Goal: Task Accomplishment & Management: Book appointment/travel/reservation

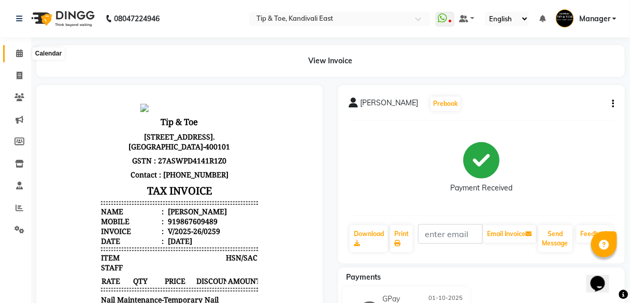
click at [22, 53] on icon at bounding box center [19, 53] width 7 height 8
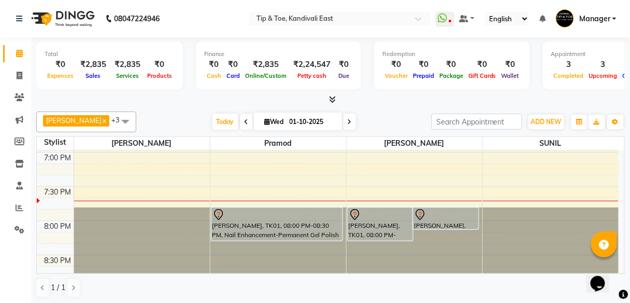
scroll to position [1, 0]
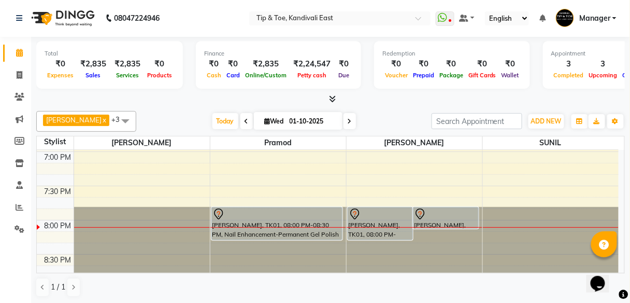
click at [348, 123] on icon at bounding box center [350, 121] width 4 height 6
type input "02-10-2025"
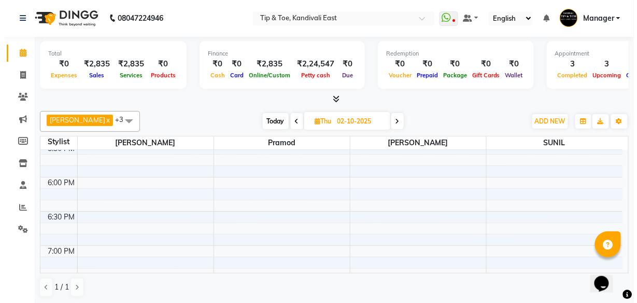
scroll to position [585, 0]
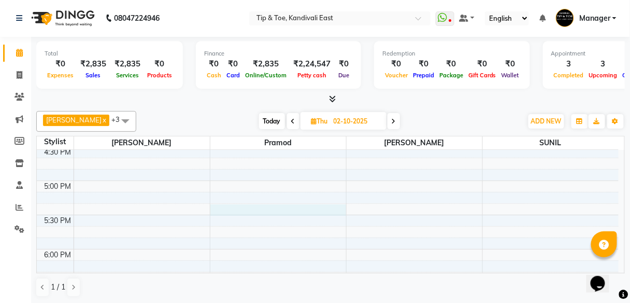
click at [219, 206] on div "8:00 AM 8:30 AM 9:00 AM 9:30 AM 10:00 AM 10:30 AM 11:00 AM 11:30 AM 12:00 PM 12…" at bounding box center [328, 9] width 582 height 889
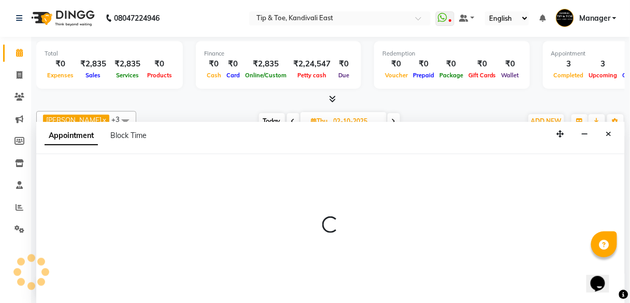
select select "70361"
select select "tentative"
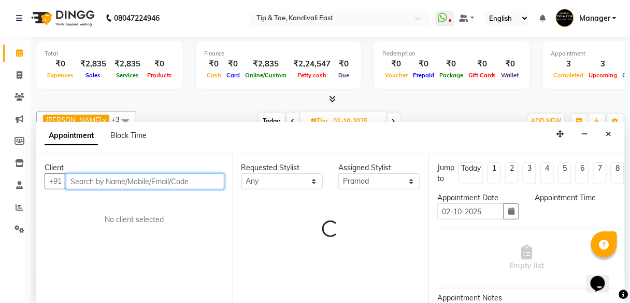
select select "1050"
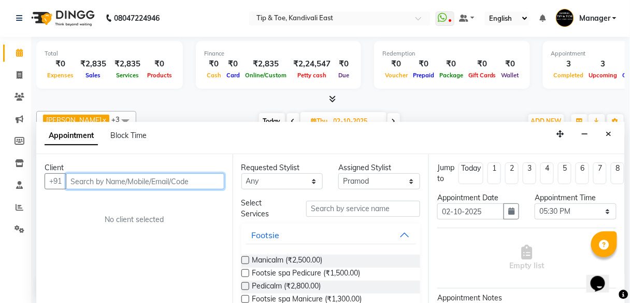
click at [172, 177] on input "text" at bounding box center [145, 181] width 159 height 16
click at [136, 178] on input "text" at bounding box center [145, 181] width 159 height 16
type input "9820570272"
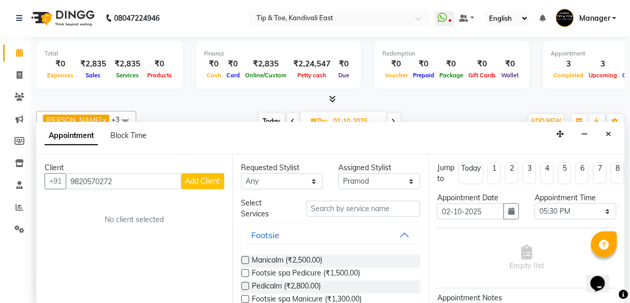
click at [201, 178] on span "Add Client" at bounding box center [203, 180] width 35 height 9
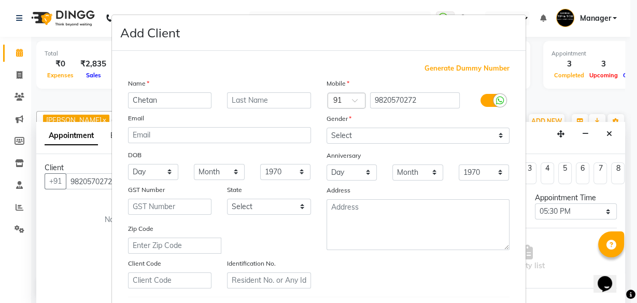
type input "Chetan"
type input "[PERSON_NAME]"
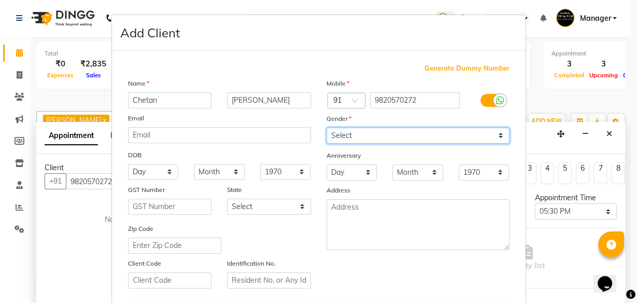
click at [349, 136] on select "Select [DEMOGRAPHIC_DATA] [DEMOGRAPHIC_DATA] Other Prefer Not To Say" at bounding box center [418, 136] width 183 height 16
select select "[DEMOGRAPHIC_DATA]"
click at [327, 128] on select "Select [DEMOGRAPHIC_DATA] [DEMOGRAPHIC_DATA] Other Prefer Not To Say" at bounding box center [418, 136] width 183 height 16
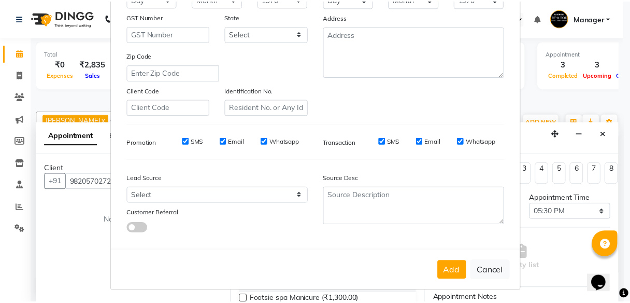
scroll to position [174, 0]
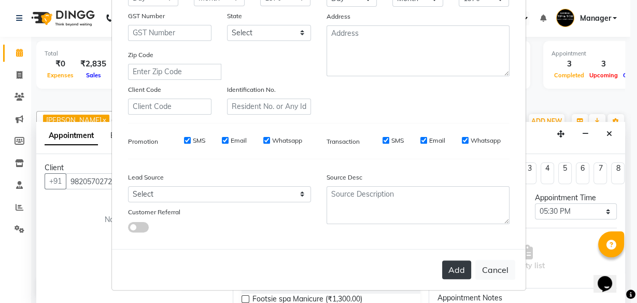
click at [454, 265] on button "Add" at bounding box center [456, 269] width 29 height 19
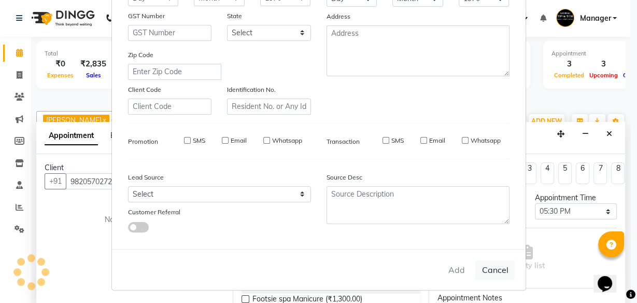
select select
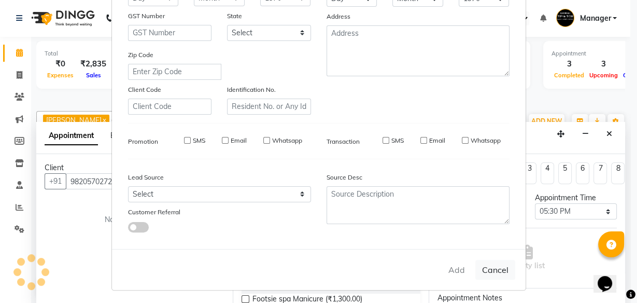
select select
checkbox input "false"
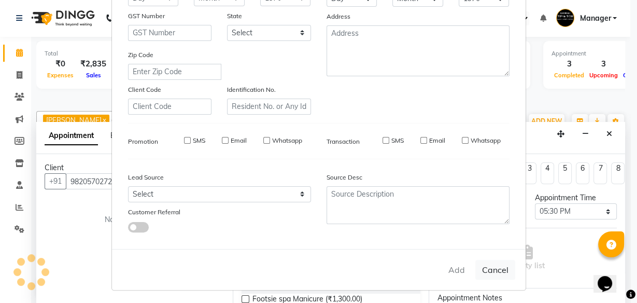
checkbox input "false"
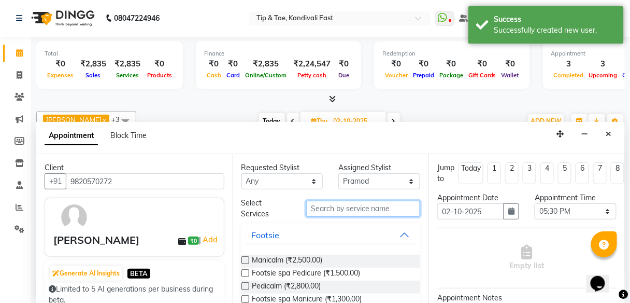
click at [359, 209] on input "text" at bounding box center [363, 209] width 114 height 16
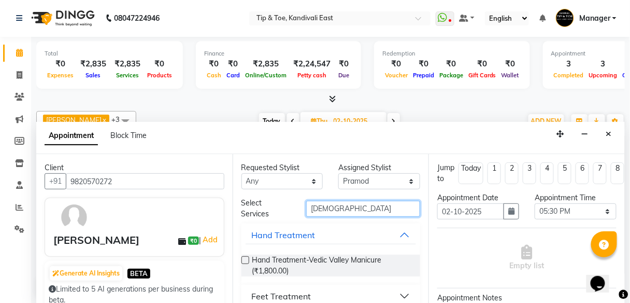
type input "[DEMOGRAPHIC_DATA]"
click at [245, 258] on label at bounding box center [246, 260] width 8 height 8
click at [245, 258] on input "checkbox" at bounding box center [245, 261] width 7 height 7
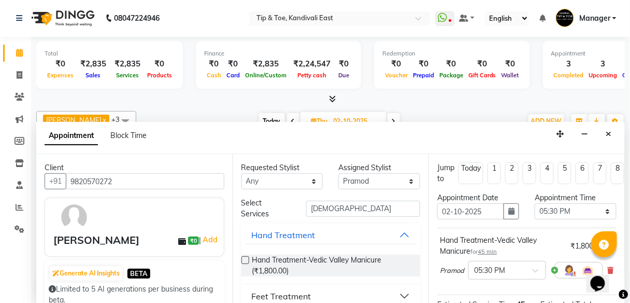
click at [243, 260] on label at bounding box center [246, 260] width 8 height 8
click at [243, 260] on input "checkbox" at bounding box center [245, 261] width 7 height 7
checkbox input "false"
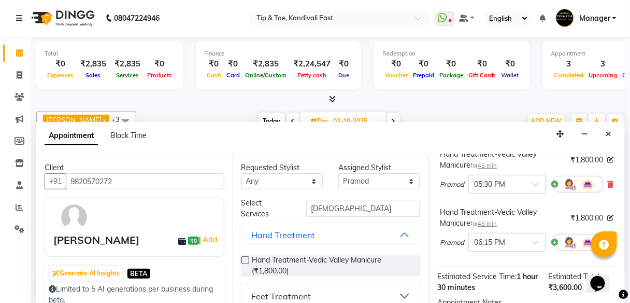
scroll to position [124, 0]
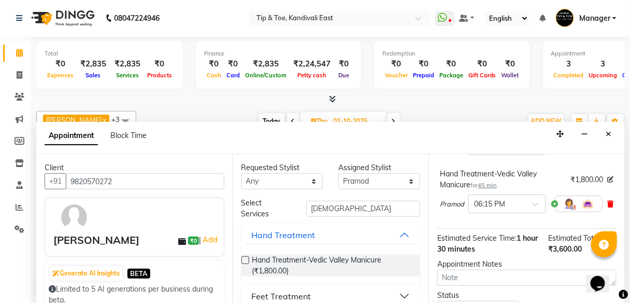
click at [611, 201] on icon at bounding box center [611, 203] width 6 height 7
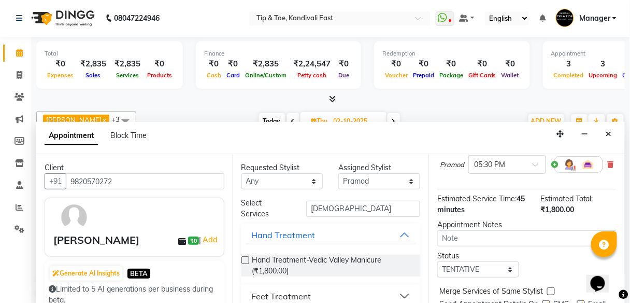
scroll to position [41, 0]
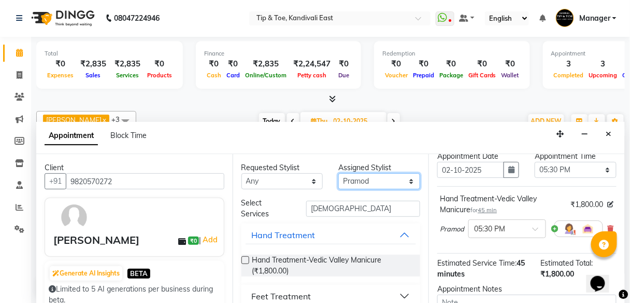
click at [406, 179] on select "Select [PERSON_NAME] [PERSON_NAME] [PERSON_NAME] [PERSON_NAME] MAMA [PERSON_NAM…" at bounding box center [380, 181] width 82 height 16
select select "85200"
click at [339, 173] on select "Select [PERSON_NAME] [PERSON_NAME] [PERSON_NAME] [PERSON_NAME] MAMA [PERSON_NAM…" at bounding box center [380, 181] width 82 height 16
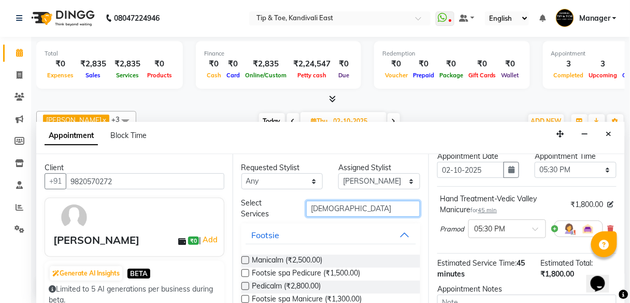
drag, startPoint x: 333, startPoint y: 207, endPoint x: 268, endPoint y: 209, distance: 65.3
click at [278, 205] on div "Select Services [DEMOGRAPHIC_DATA]" at bounding box center [331, 209] width 195 height 22
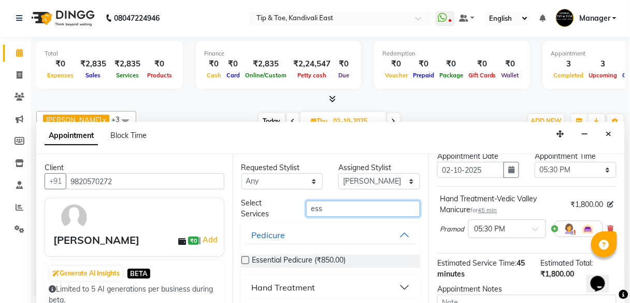
type input "ess"
click at [243, 260] on label at bounding box center [246, 260] width 8 height 8
click at [243, 260] on input "checkbox" at bounding box center [245, 261] width 7 height 7
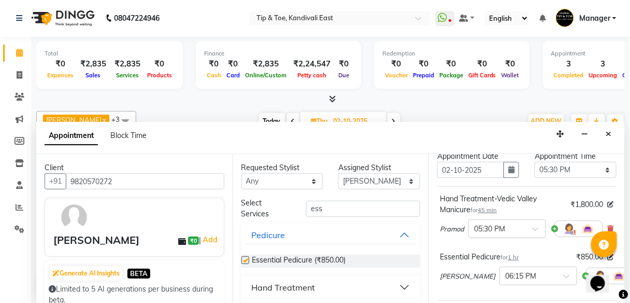
checkbox input "false"
click at [564, 276] on span at bounding box center [570, 279] width 13 height 11
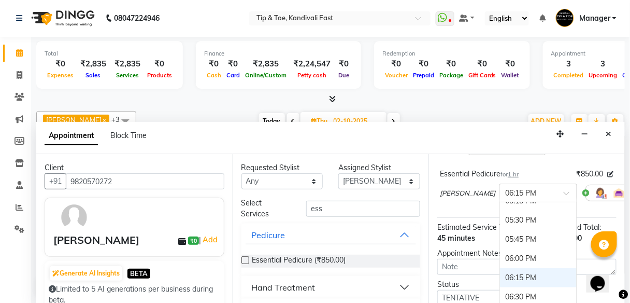
scroll to position [643, 0]
click at [500, 218] on div "05:30 PM" at bounding box center [538, 221] width 77 height 19
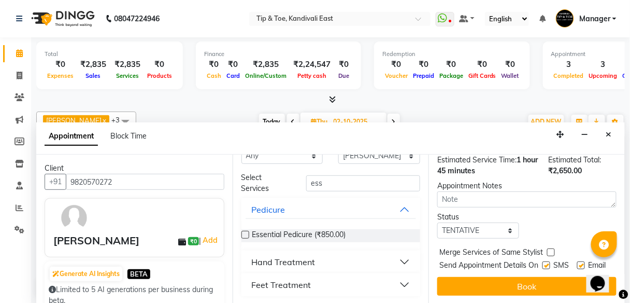
scroll to position [217, 0]
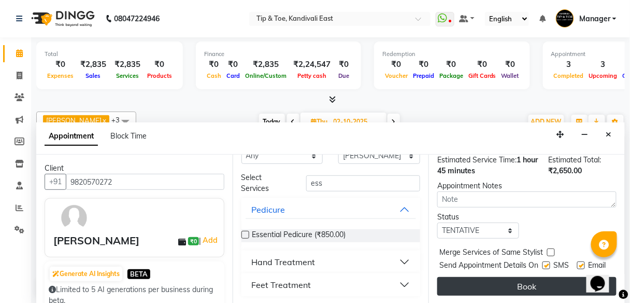
click at [503, 279] on button "Book" at bounding box center [527, 286] width 179 height 19
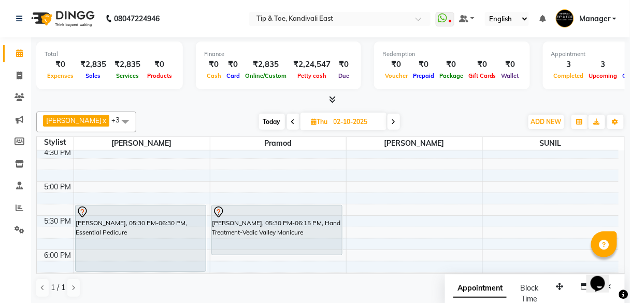
click at [291, 120] on icon at bounding box center [293, 122] width 4 height 6
type input "01-10-2025"
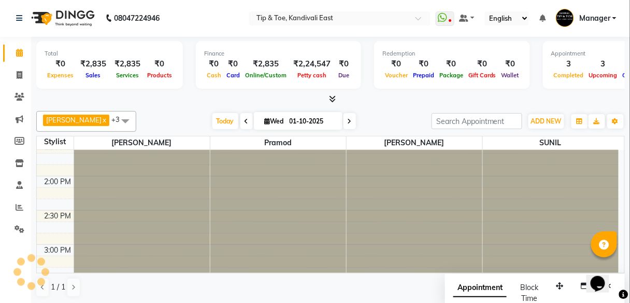
scroll to position [377, 0]
click at [166, 111] on div "[PERSON_NAME] x [PERSON_NAME] x [PERSON_NAME] x +3 Select All SUSHILA Pramod [P…" at bounding box center [330, 121] width 589 height 21
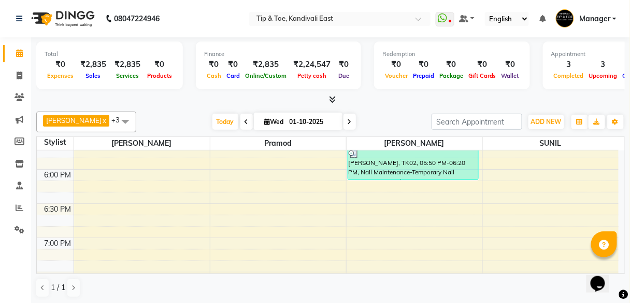
scroll to position [705, 0]
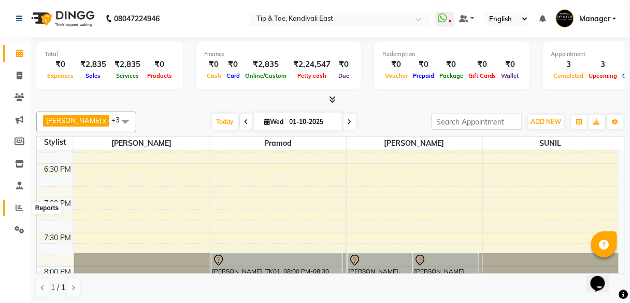
click at [21, 209] on icon at bounding box center [20, 208] width 8 height 8
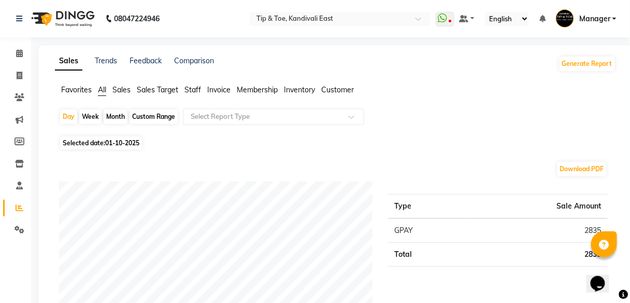
click at [188, 90] on span "Staff" at bounding box center [193, 89] width 17 height 9
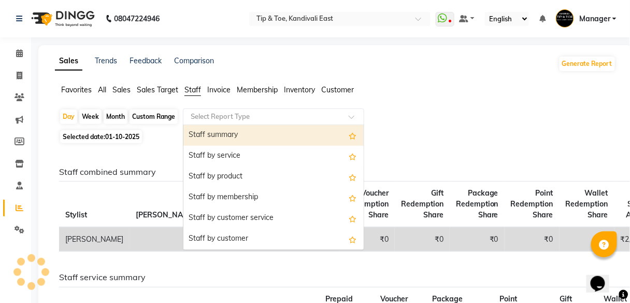
click at [309, 120] on input "text" at bounding box center [263, 116] width 149 height 10
click at [228, 133] on div "Staff summary" at bounding box center [274, 135] width 180 height 21
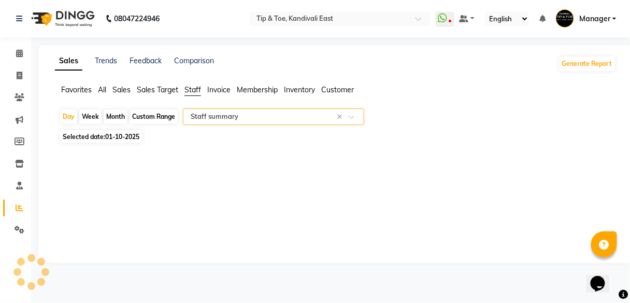
select select "full_report"
select select "csv"
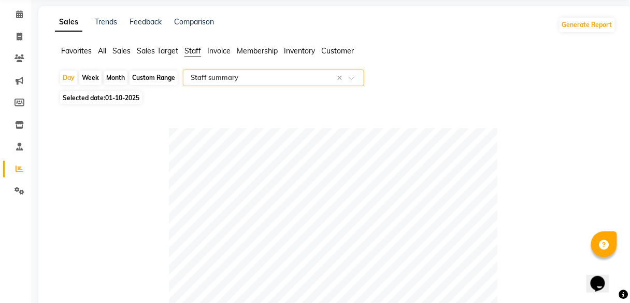
scroll to position [32, 0]
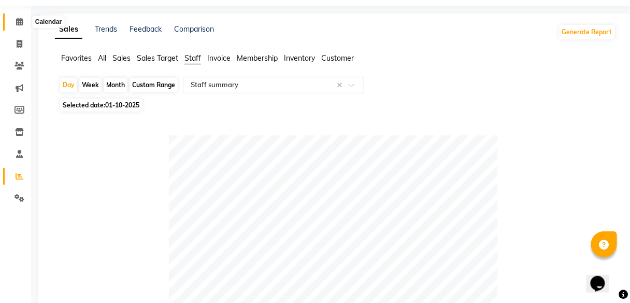
click at [17, 19] on icon at bounding box center [19, 22] width 7 height 8
